Goal: Browse casually: Explore the website without a specific task or goal

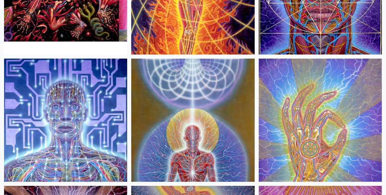
scroll to position [1161, 0]
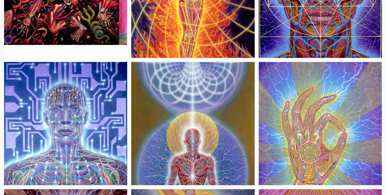
click at [191, 156] on img at bounding box center [192, 123] width 123 height 123
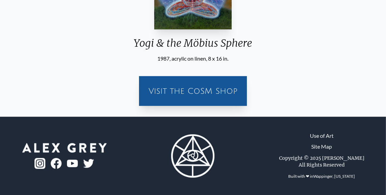
scroll to position [77, 0]
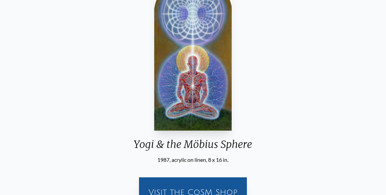
click at [207, 124] on img "29 / 35" at bounding box center [193, 53] width 78 height 156
click at [196, 186] on div "Visit the CoSM Shop" at bounding box center [193, 193] width 100 height 22
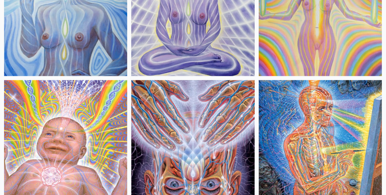
scroll to position [268, 0]
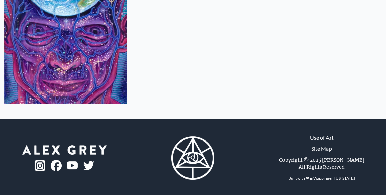
scroll to position [990, 0]
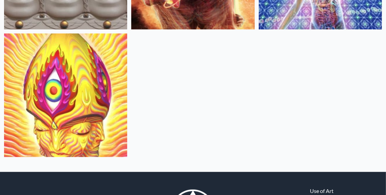
scroll to position [225, 0]
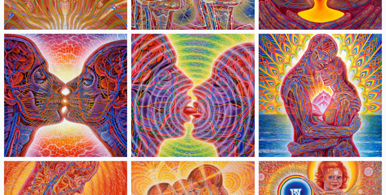
scroll to position [338, 0]
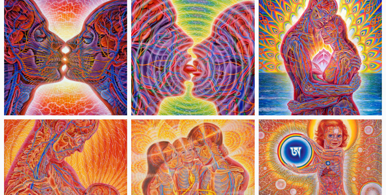
click at [314, 71] on img at bounding box center [320, 53] width 123 height 123
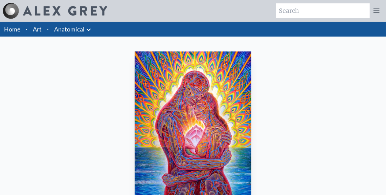
scroll to position [102, 0]
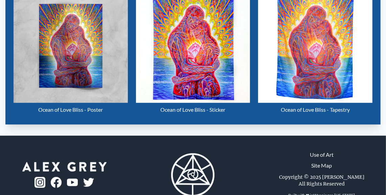
scroll to position [314, 0]
